Goal: Transaction & Acquisition: Purchase product/service

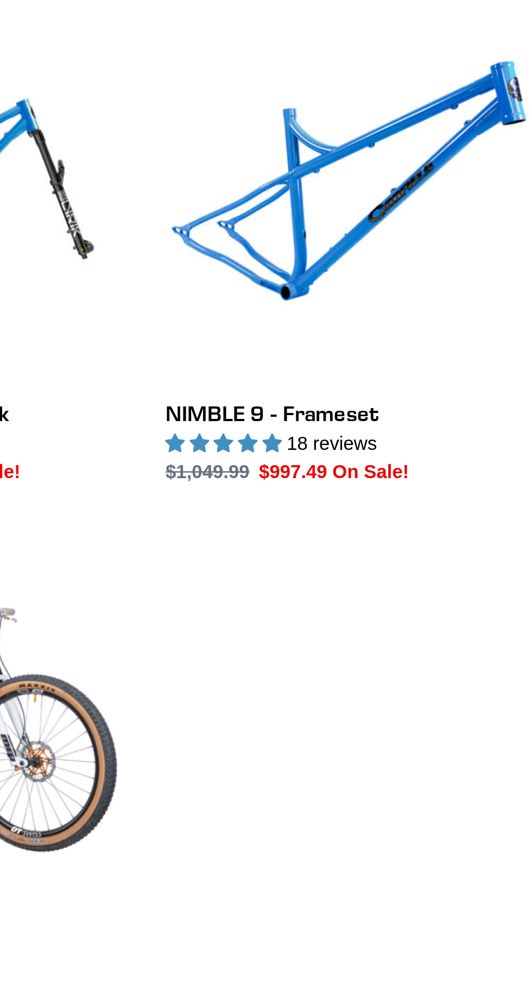
scroll to position [77, 0]
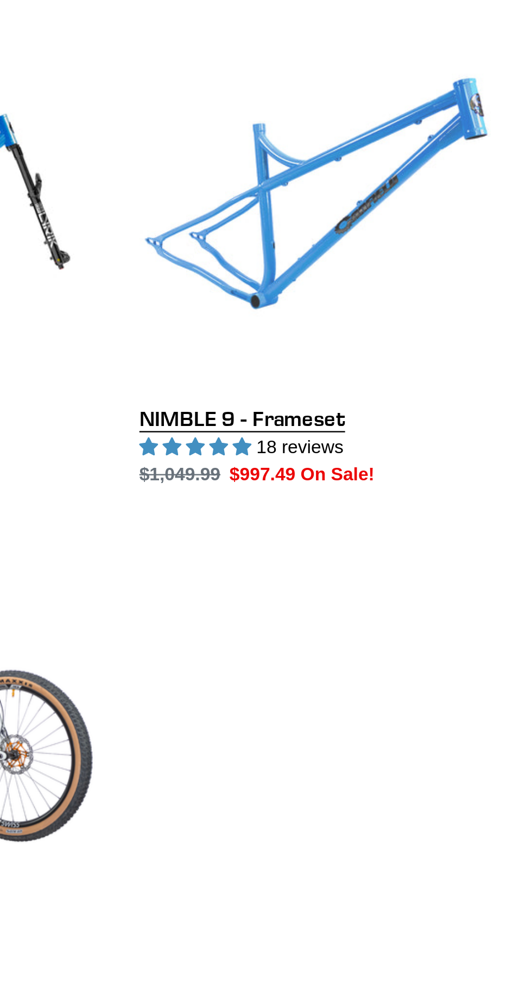
click at [379, 405] on link "NIMBLE 9 - Frameset" at bounding box center [429, 341] width 147 height 189
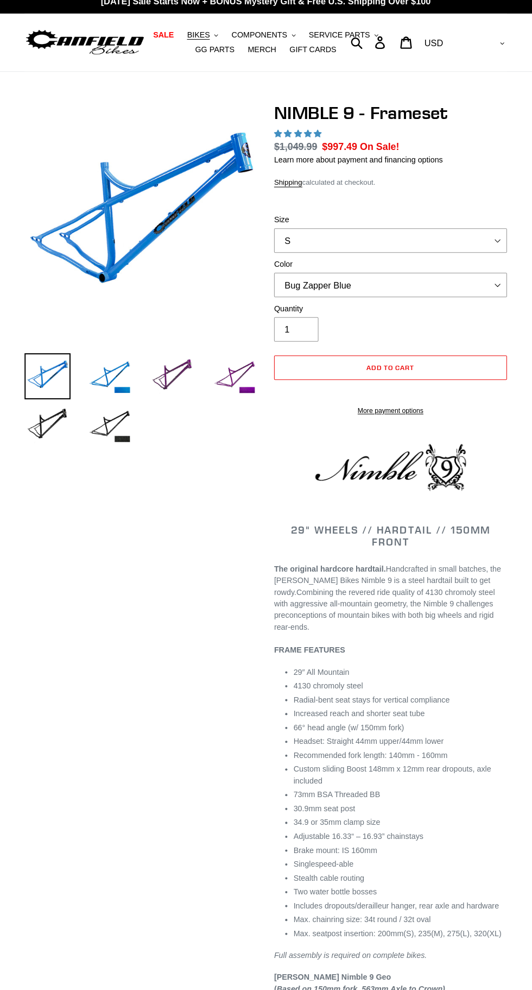
select select "highest-rating"
click at [310, 242] on select "S M L XL" at bounding box center [388, 246] width 228 height 24
select select "M"
click at [274, 234] on select "S M L XL" at bounding box center [388, 246] width 228 height 24
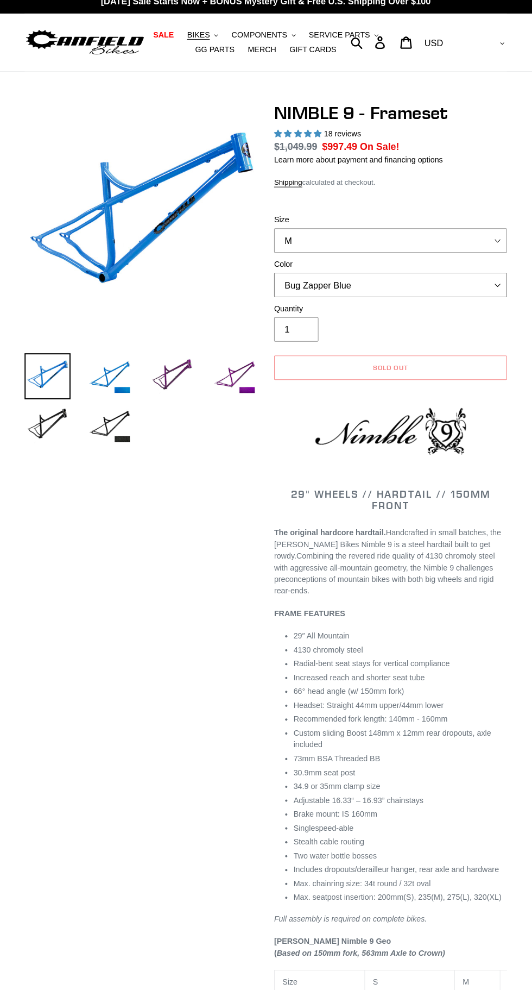
click at [464, 289] on select "Bug Zapper Blue Purple Haze -Sold Out Galaxy Black" at bounding box center [388, 290] width 228 height 24
click at [274, 278] on select "Bug Zapper Blue Purple Haze -Sold Out Galaxy Black" at bounding box center [388, 290] width 228 height 24
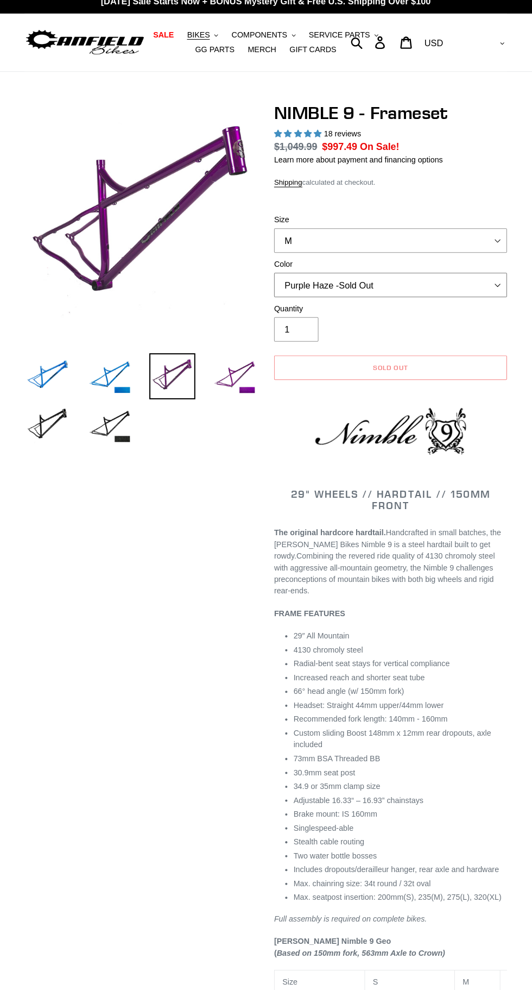
click at [493, 297] on select "Bug Zapper Blue Purple Haze -Sold Out Galaxy Black" at bounding box center [388, 290] width 228 height 24
select select "Galaxy Black"
click at [274, 278] on select "Bug Zapper Blue Purple Haze -Sold Out Galaxy Black" at bounding box center [388, 290] width 228 height 24
